Goal: Register for event/course

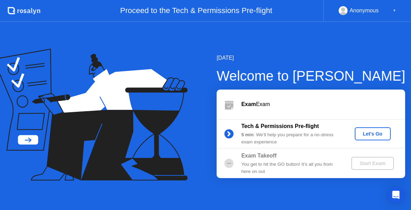
click at [367, 136] on div "Let's Go" at bounding box center [373, 133] width 31 height 5
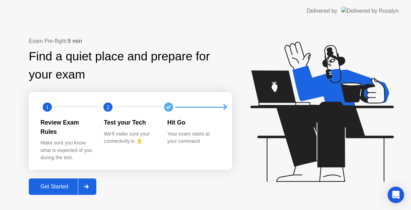
click at [65, 178] on button "Get Started" at bounding box center [63, 186] width 68 height 16
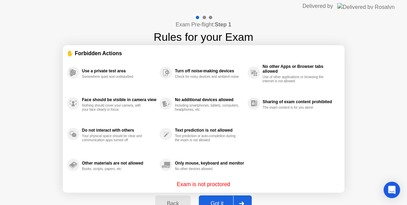
click at [214, 201] on div "Got it" at bounding box center [217, 204] width 32 height 6
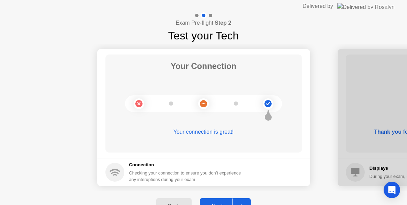
click at [217, 201] on button "Next" at bounding box center [225, 206] width 51 height 16
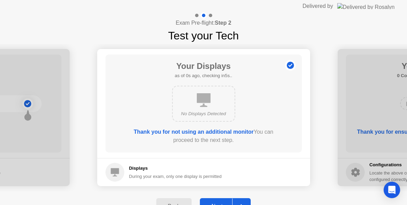
click at [217, 201] on button "Next" at bounding box center [225, 206] width 51 height 16
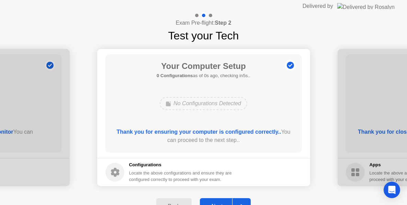
click at [217, 201] on button "Next" at bounding box center [225, 206] width 51 height 16
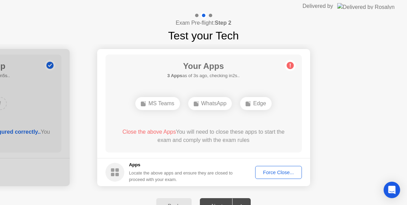
click at [267, 175] on div "Force Close..." at bounding box center [278, 172] width 42 height 5
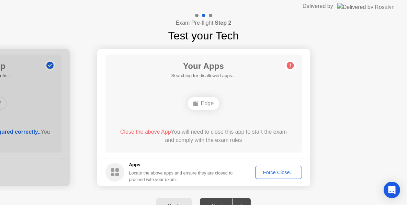
click at [272, 173] on div "Force Close..." at bounding box center [278, 172] width 42 height 5
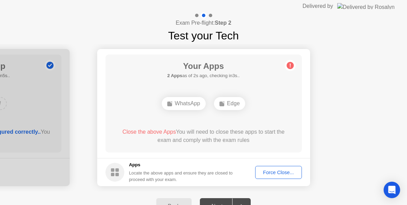
click at [289, 175] on div "Force Close..." at bounding box center [278, 172] width 42 height 5
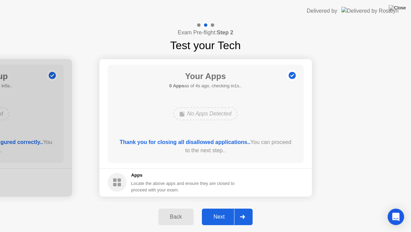
click at [224, 210] on div "Next" at bounding box center [219, 216] width 31 height 6
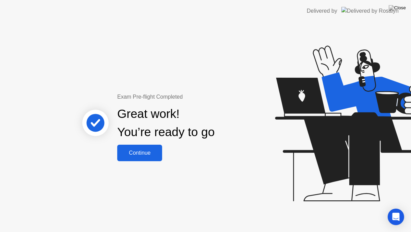
click at [145, 150] on div "Continue" at bounding box center [139, 153] width 41 height 6
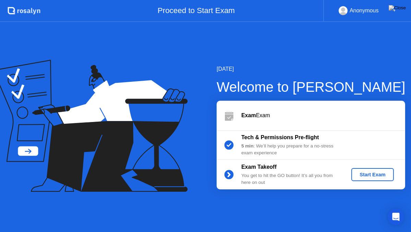
click at [373, 173] on div "Start Exam" at bounding box center [373, 174] width 37 height 5
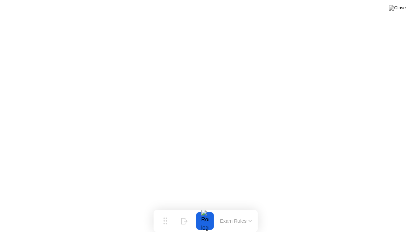
click at [209, 210] on div at bounding box center [205, 221] width 14 height 18
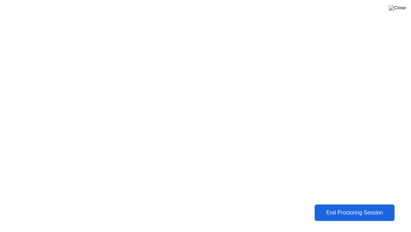
click at [361, 210] on div "End Proctoring Session" at bounding box center [355, 212] width 76 height 6
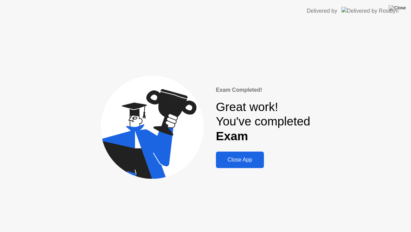
click at [245, 158] on div "Close App" at bounding box center [240, 159] width 44 height 6
